Goal: Communication & Community: Answer question/provide support

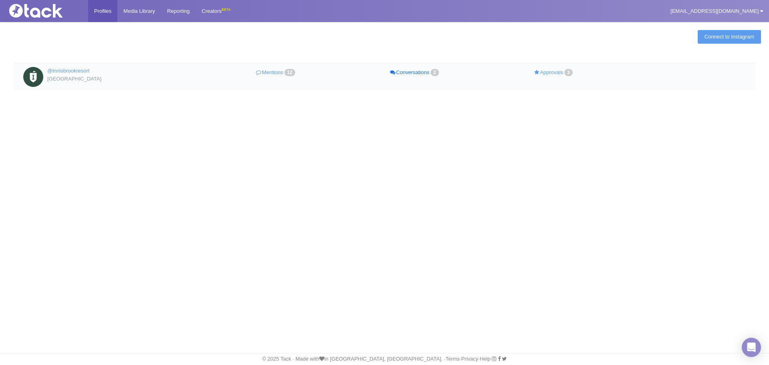
click at [427, 72] on link "Conversations 2" at bounding box center [415, 73] width 139 height 12
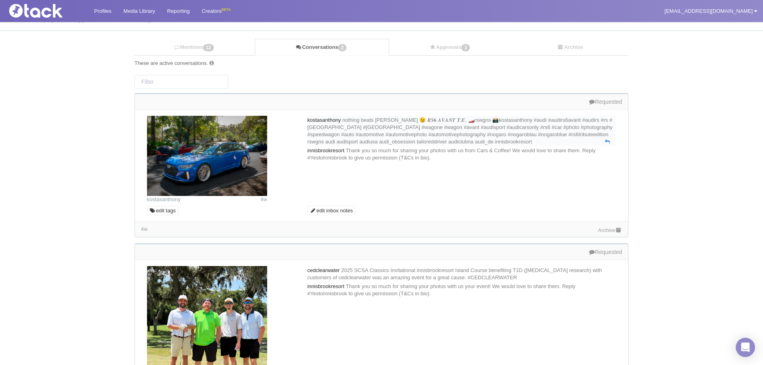
scroll to position [40, 0]
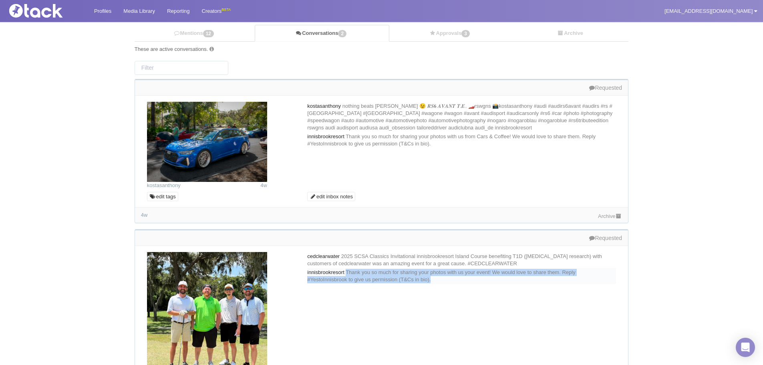
drag, startPoint x: 457, startPoint y: 279, endPoint x: 352, endPoint y: 271, distance: 105.3
click at [352, 271] on div "innisbrookresort Thank you so much for sharing your photos with us your event! …" at bounding box center [461, 276] width 309 height 16
copy span "Thank you so much for sharing your photos with us your event! We would love to …"
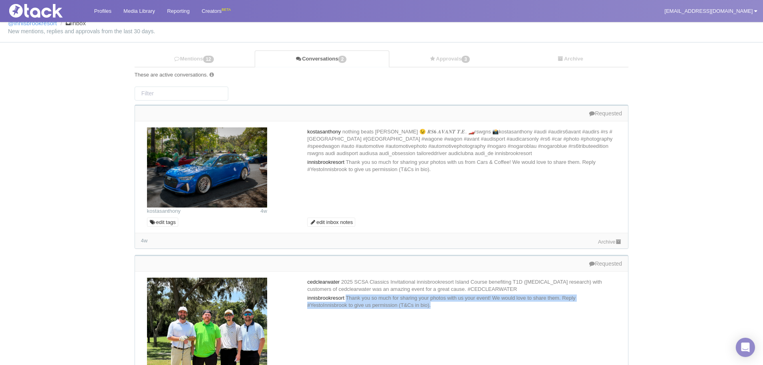
scroll to position [0, 0]
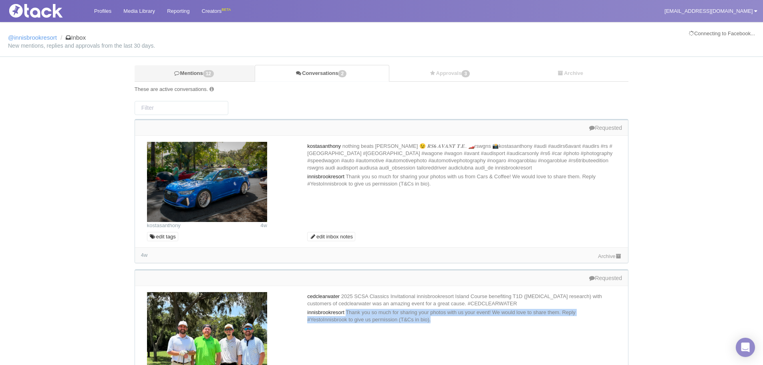
click at [231, 68] on link "Mentions 12" at bounding box center [195, 73] width 120 height 16
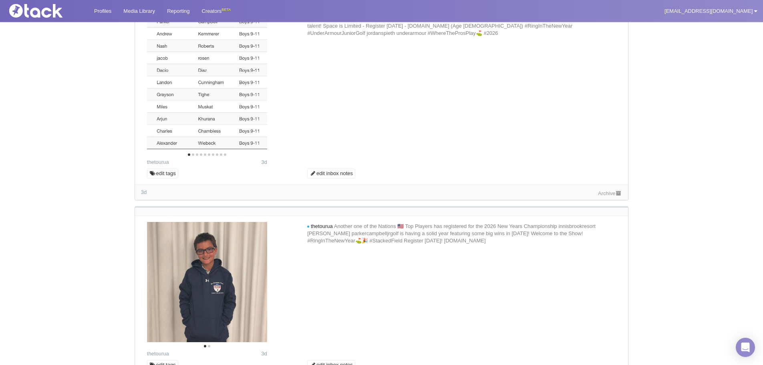
click at [605, 193] on link "Archive" at bounding box center [610, 193] width 24 height 6
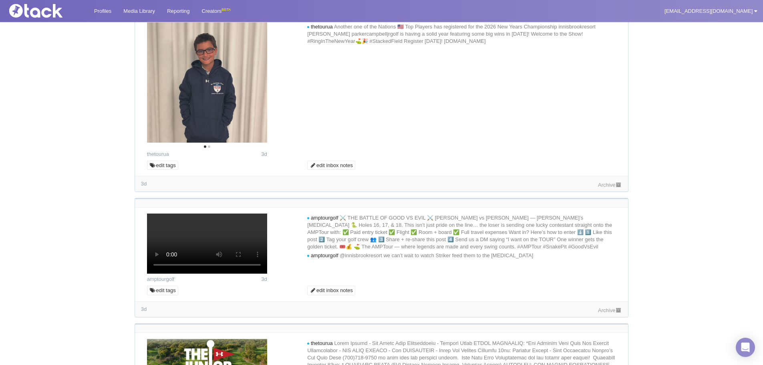
scroll to position [320, 0]
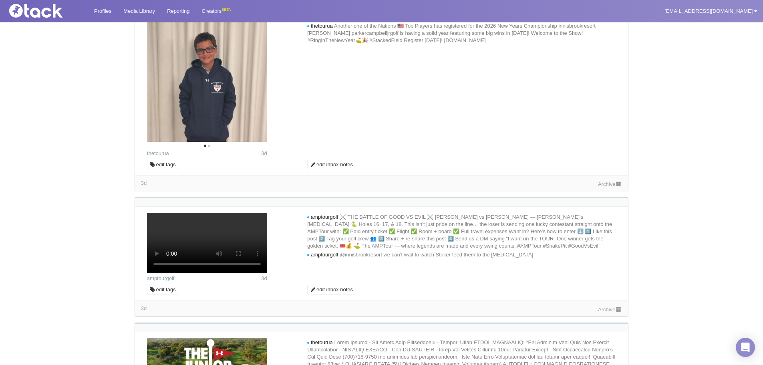
click at [603, 185] on link "Archive" at bounding box center [610, 184] width 24 height 6
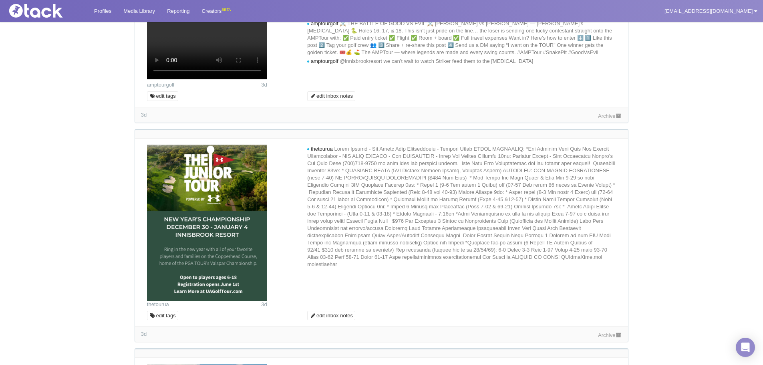
scroll to position [521, 0]
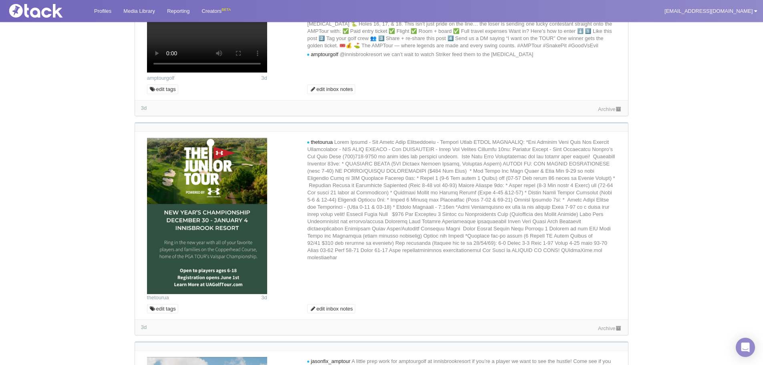
click at [600, 112] on link "Archive" at bounding box center [610, 109] width 24 height 6
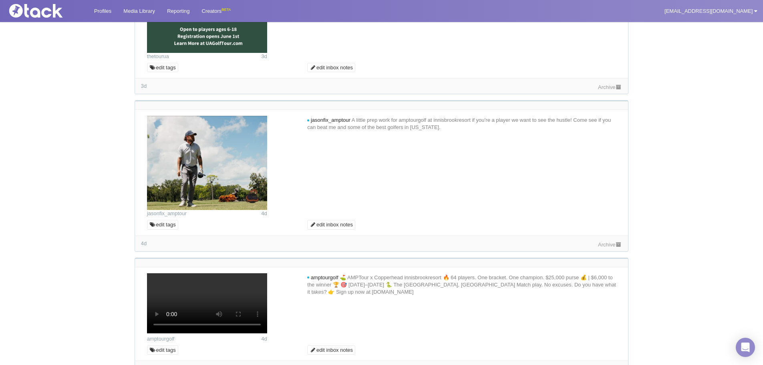
scroll to position [801, 0]
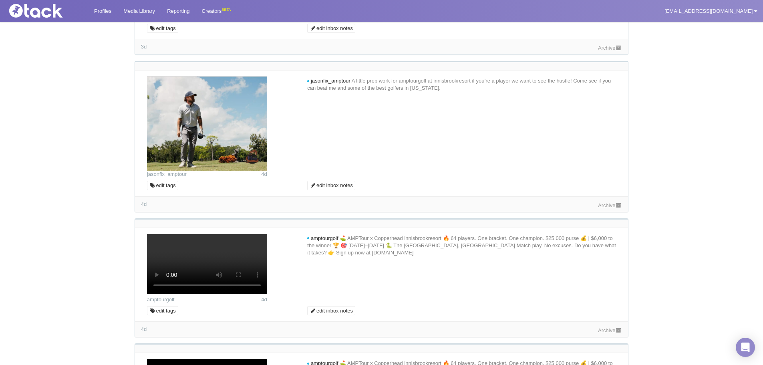
click at [604, 51] on link "Archive" at bounding box center [610, 48] width 24 height 6
click at [605, 90] on icon at bounding box center [607, 87] width 5 height 5
click at [608, 90] on icon at bounding box center [607, 87] width 5 height 5
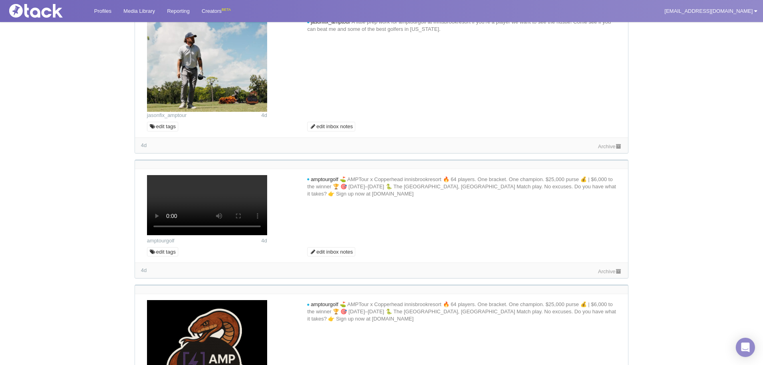
scroll to position [921, 0]
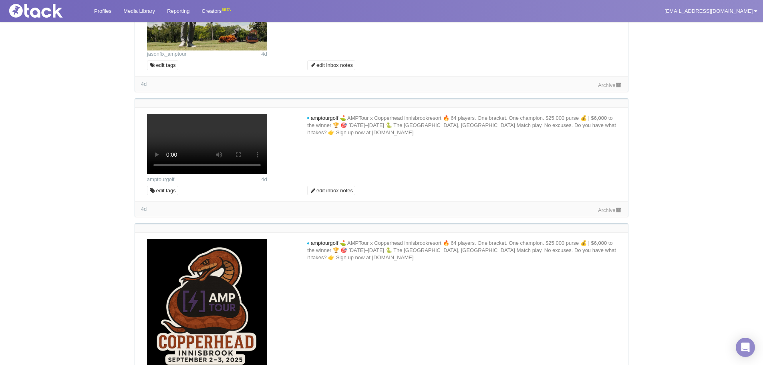
paste textarea "Thank you so much for sharing your photos with us your event! We would love to …"
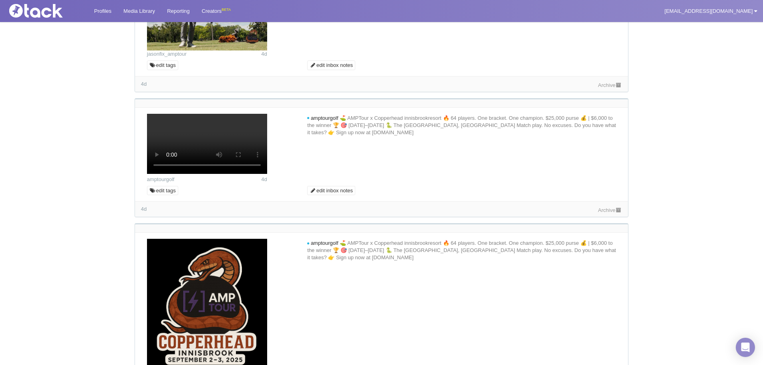
type textarea "Thank you so much for sharing your photo with us! We would love to share it. Re…"
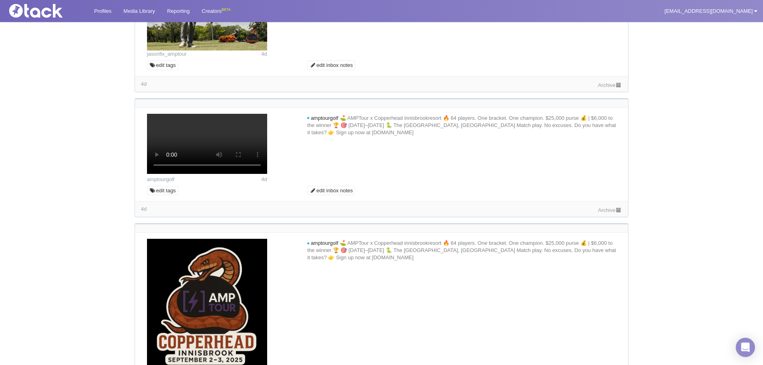
click at [529, 13] on input "Comment as @innisbrookresort" at bounding box center [570, 7] width 87 height 14
type input "Commenting..."
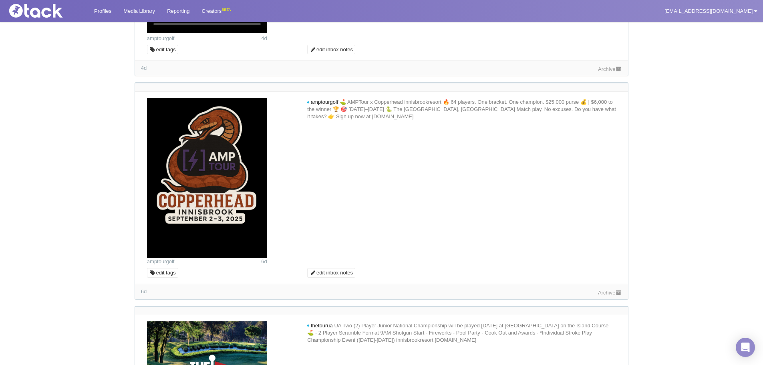
scroll to position [1121, 0]
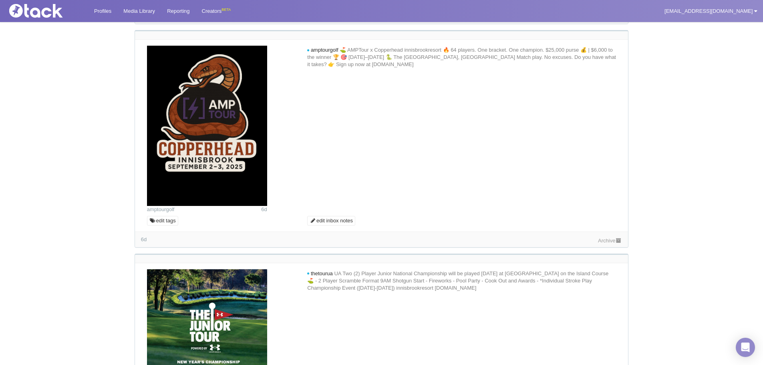
click at [598, 20] on link "Archive" at bounding box center [610, 17] width 24 height 6
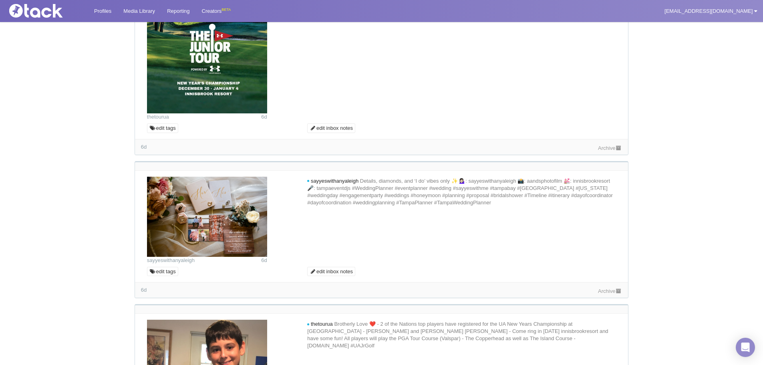
scroll to position [1401, 0]
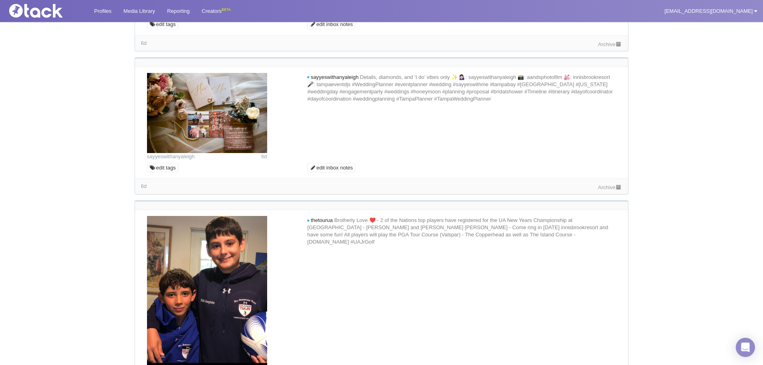
scroll to position [1602, 0]
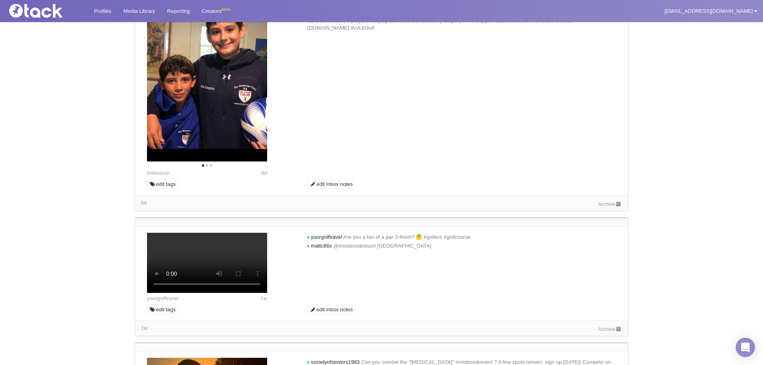
scroll to position [1722, 0]
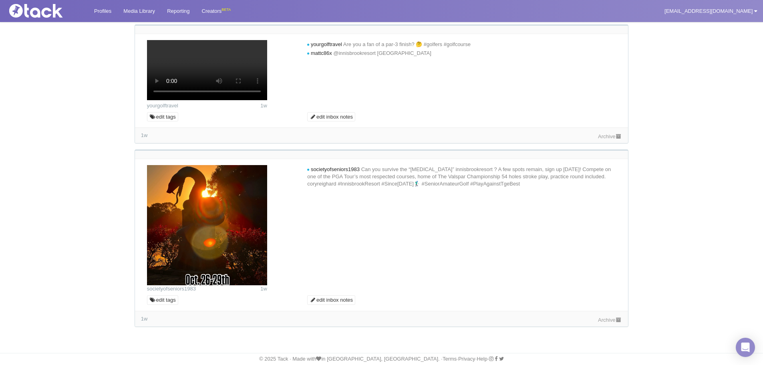
scroll to position [1922, 0]
click at [601, 14] on link "Archive" at bounding box center [610, 11] width 24 height 6
click at [611, 139] on link "Archive" at bounding box center [610, 136] width 24 height 6
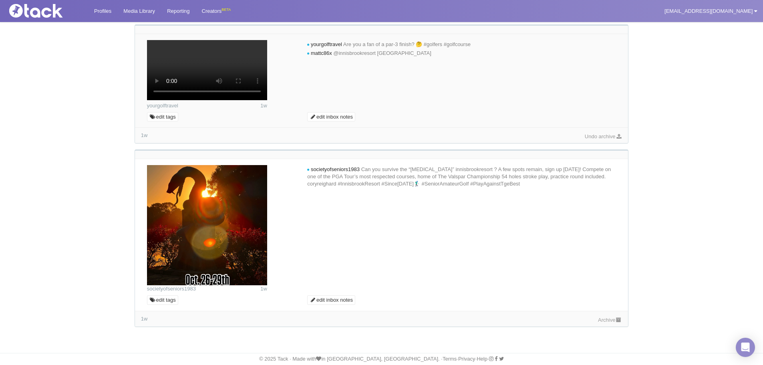
click at [598, 323] on link "Archive" at bounding box center [610, 320] width 24 height 6
